Goal: Find contact information: Find contact information

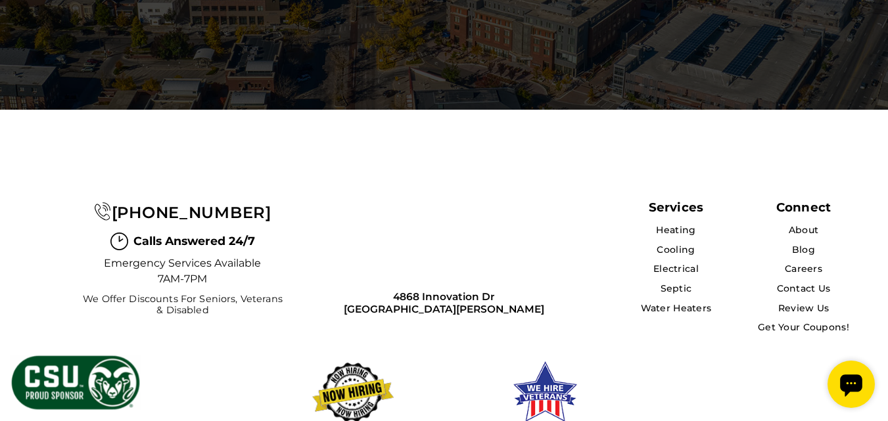
scroll to position [4162, 0]
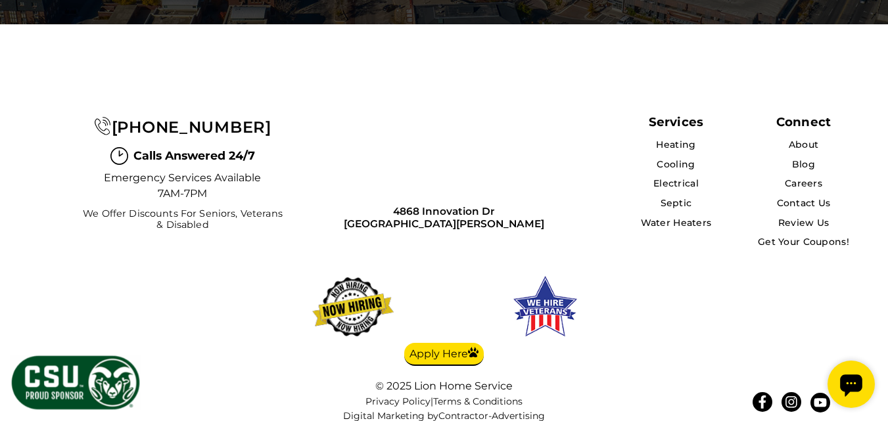
drag, startPoint x: 596, startPoint y: 287, endPoint x: 677, endPoint y: 287, distance: 80.9
click at [597, 288] on div "Services Heating Cooling Electrical Septic Water Heaters Connect About Blog Car…" at bounding box center [444, 266] width 888 height 345
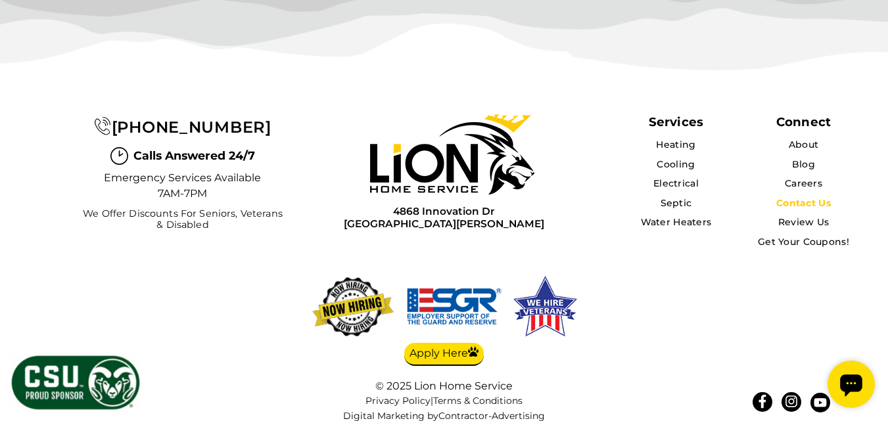
click at [809, 197] on link "Contact Us" at bounding box center [804, 203] width 55 height 12
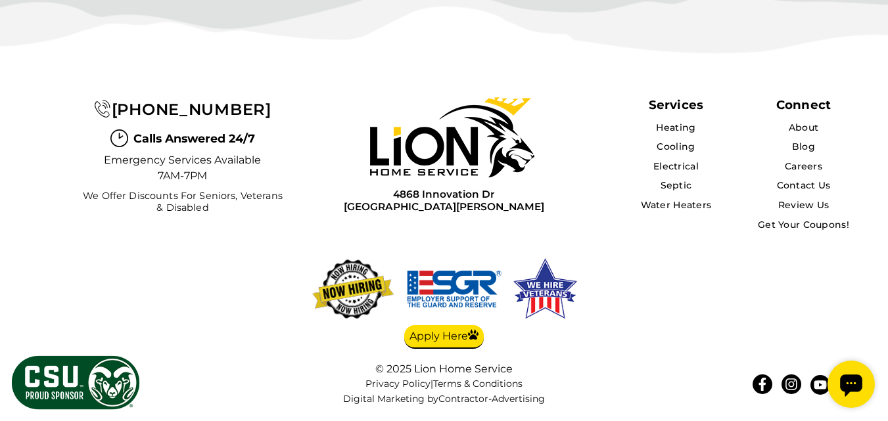
scroll to position [3224, 0]
click at [763, 389] on icon at bounding box center [762, 384] width 13 height 13
